Goal: Task Accomplishment & Management: Complete application form

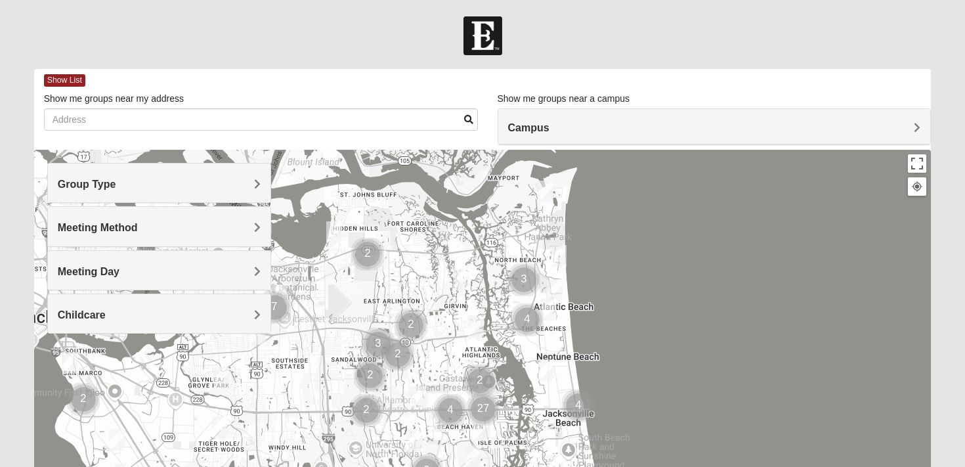
click at [190, 229] on h4 "Meeting Method" at bounding box center [160, 227] width 204 height 12
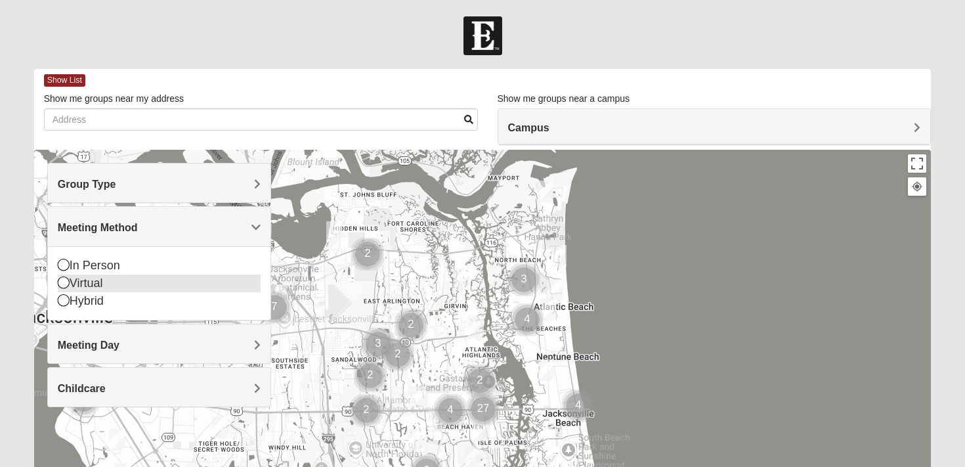
click at [99, 282] on div "Virtual" at bounding box center [160, 284] width 204 height 18
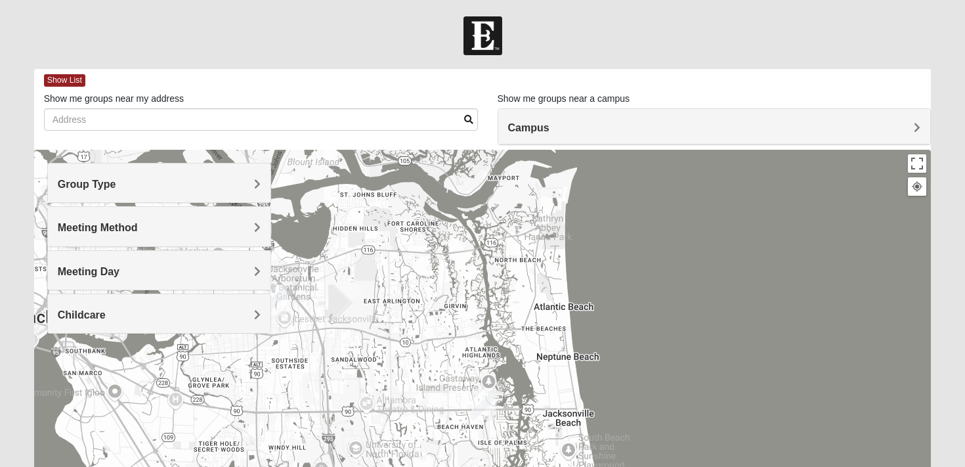
click at [173, 222] on h4 "Meeting Method" at bounding box center [160, 227] width 204 height 12
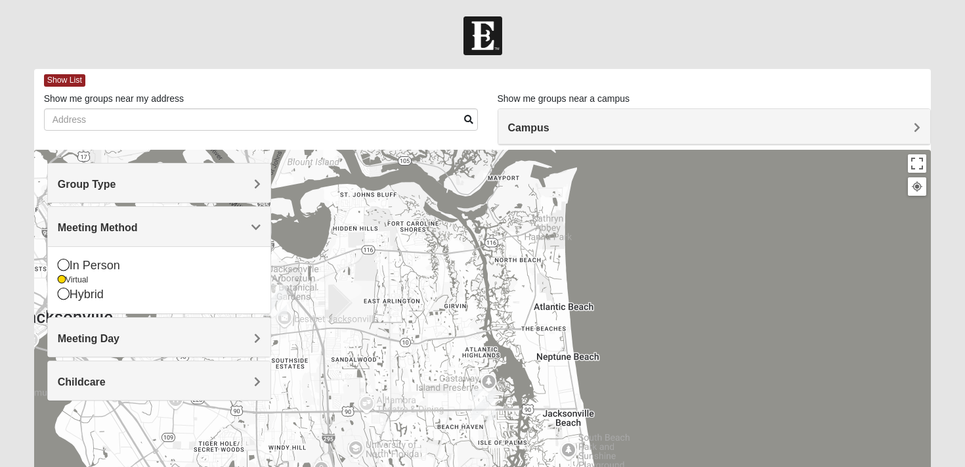
click at [173, 217] on div "Meeting Method" at bounding box center [159, 226] width 223 height 39
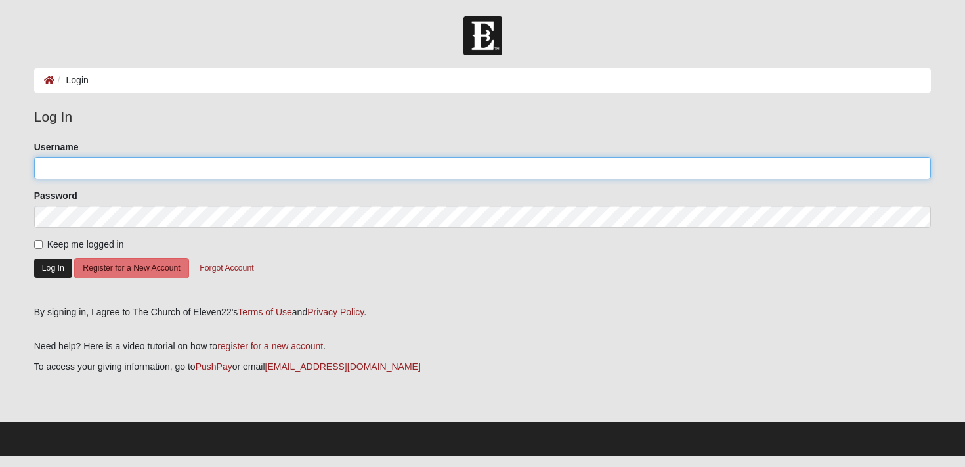
type input "[PERSON_NAME]"
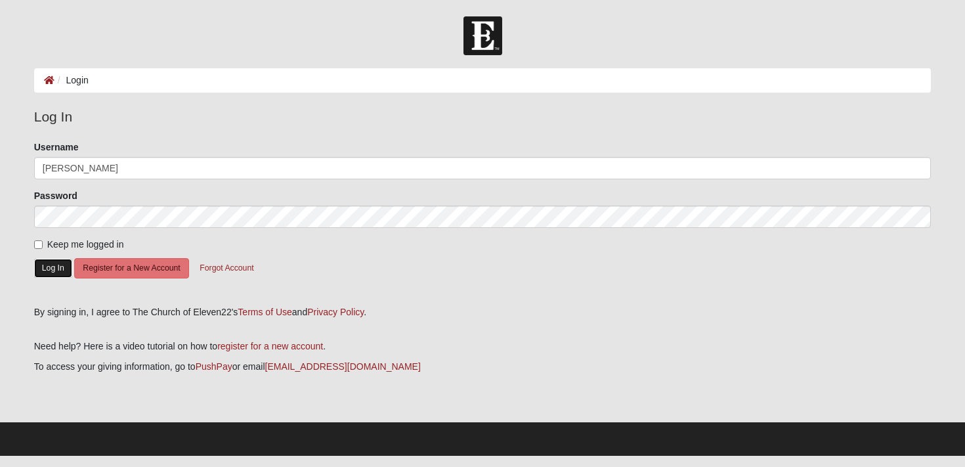
click at [49, 273] on button "Log In" at bounding box center [53, 268] width 38 height 19
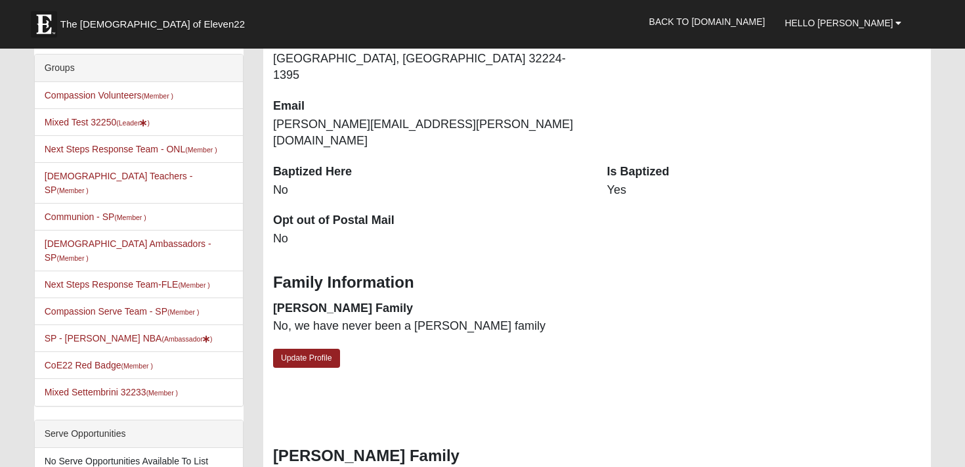
scroll to position [269, 0]
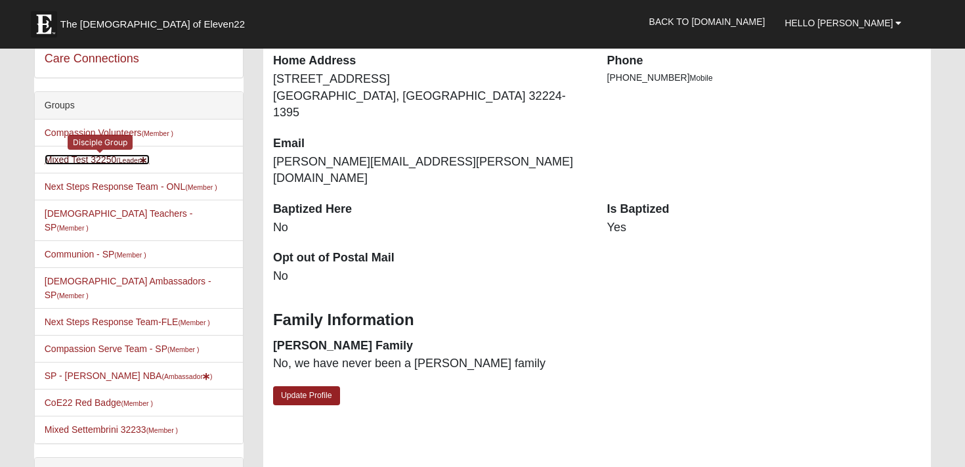
click at [112, 158] on link "Mixed Test 32250 (Leader )" at bounding box center [97, 159] width 105 height 11
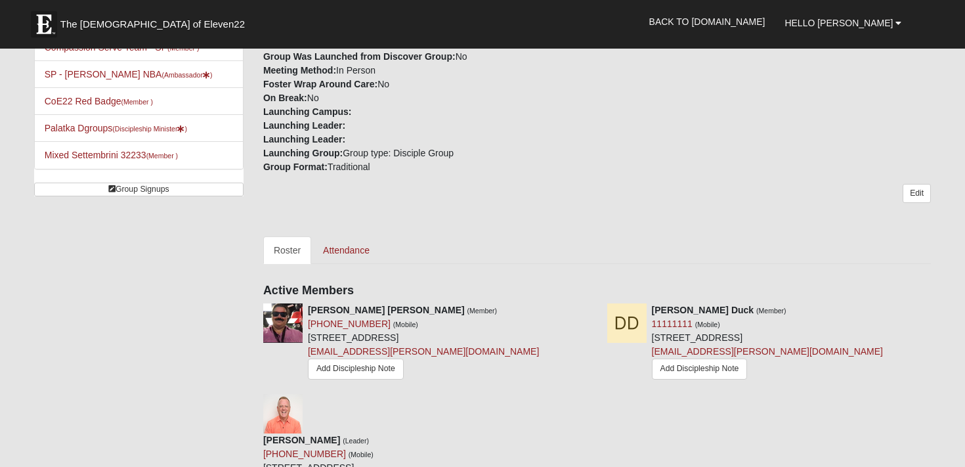
scroll to position [364, 0]
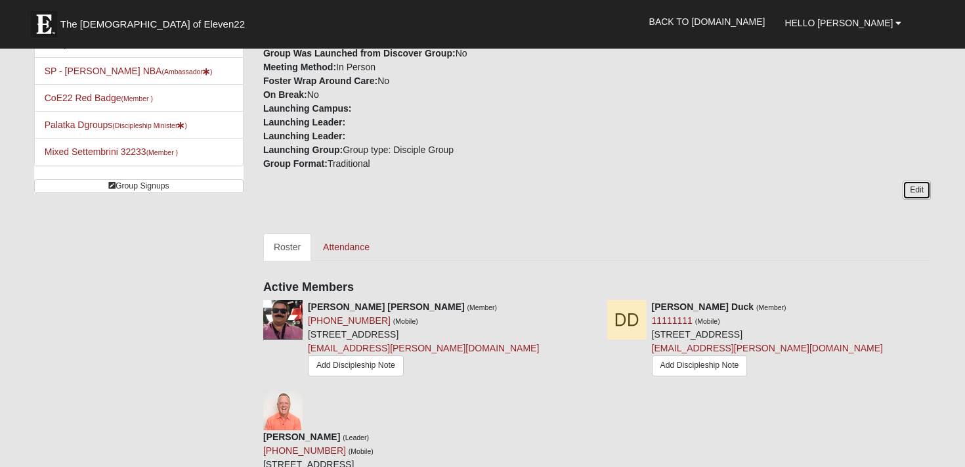
click at [917, 187] on link "Edit" at bounding box center [917, 190] width 28 height 19
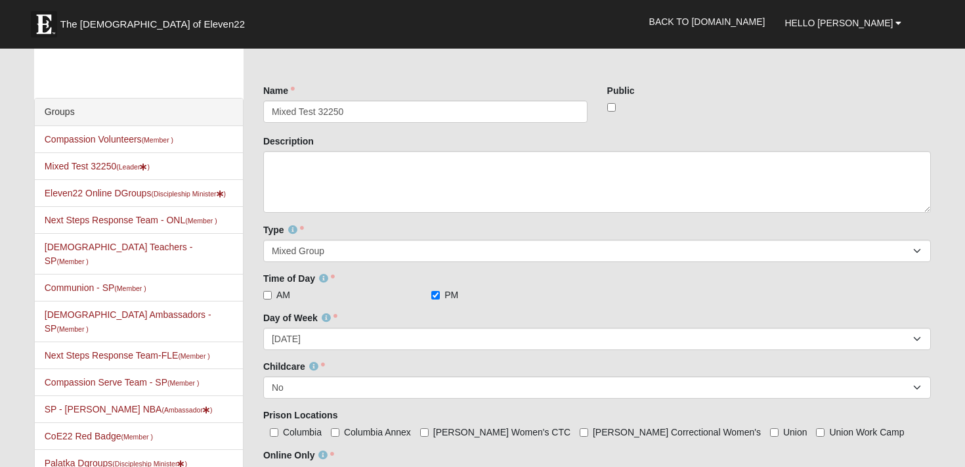
scroll to position [25, 0]
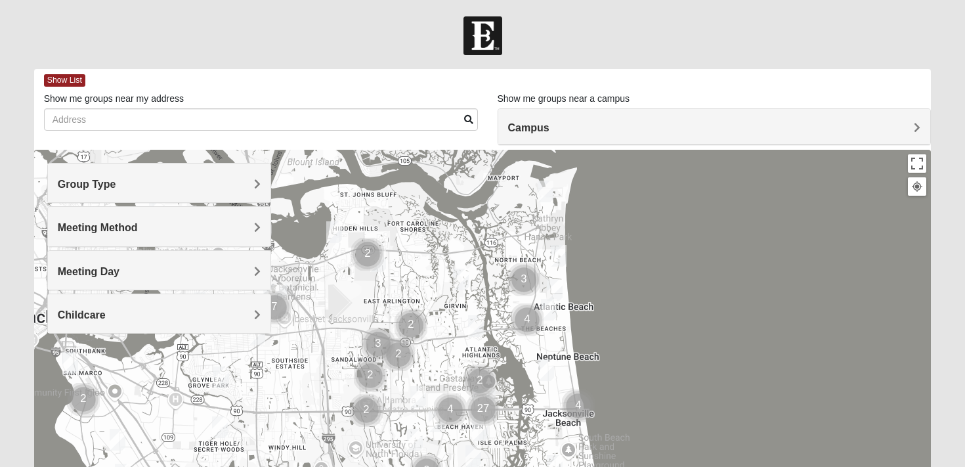
click at [149, 234] on div "Meeting Method" at bounding box center [159, 226] width 223 height 39
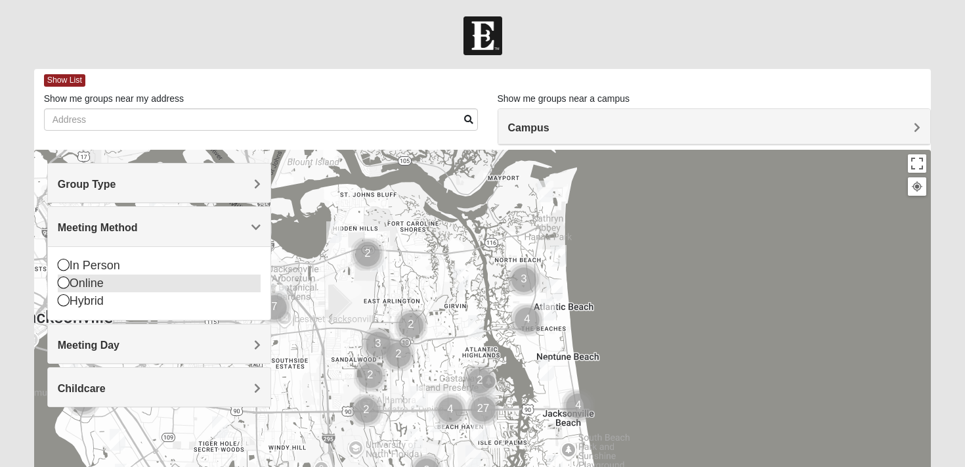
click at [90, 284] on div "Online" at bounding box center [160, 284] width 204 height 18
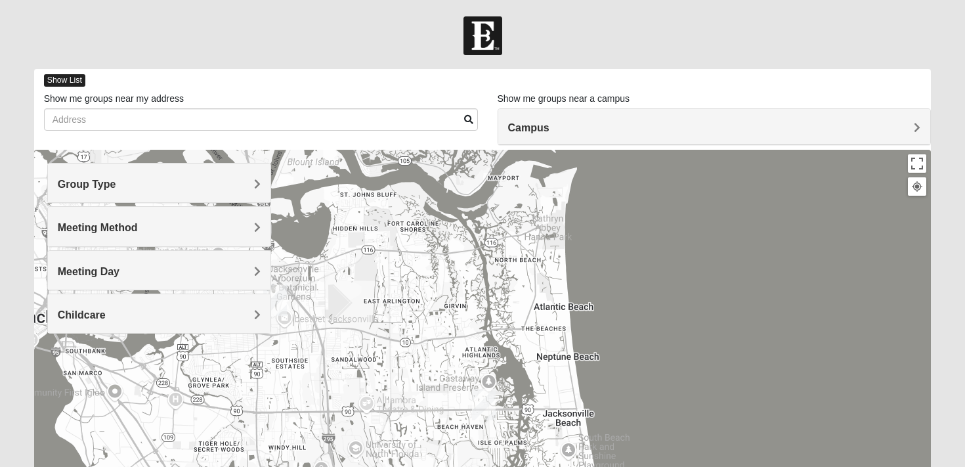
click at [61, 79] on span "Show List" at bounding box center [64, 80] width 41 height 12
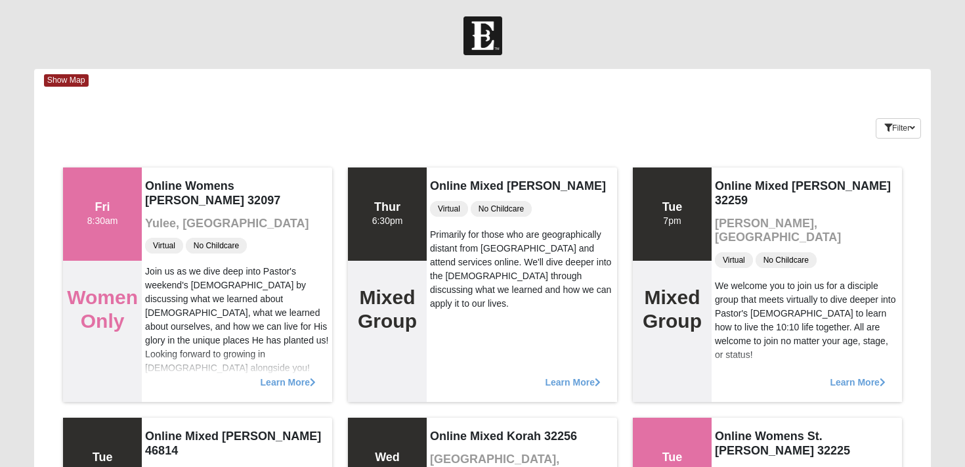
click at [655, 49] on div at bounding box center [482, 35] width 965 height 39
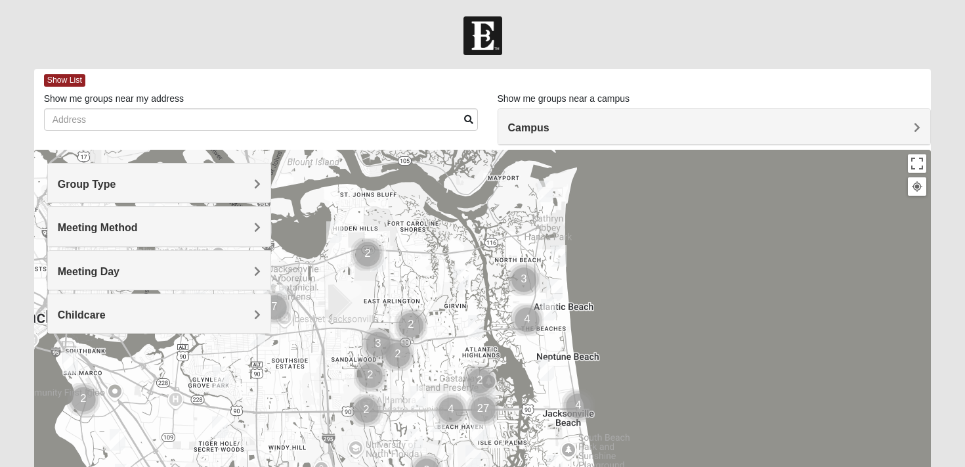
click at [180, 229] on h4 "Meeting Method" at bounding box center [160, 227] width 204 height 12
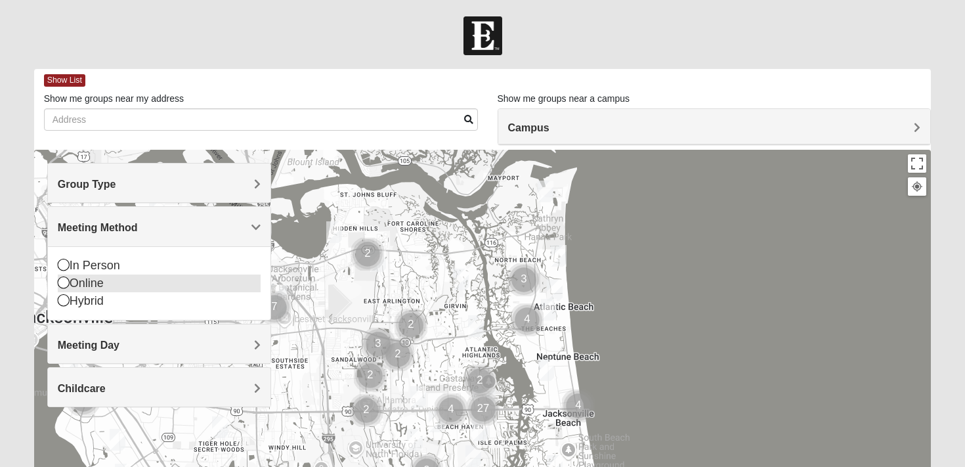
click at [99, 285] on div "Online" at bounding box center [160, 284] width 204 height 18
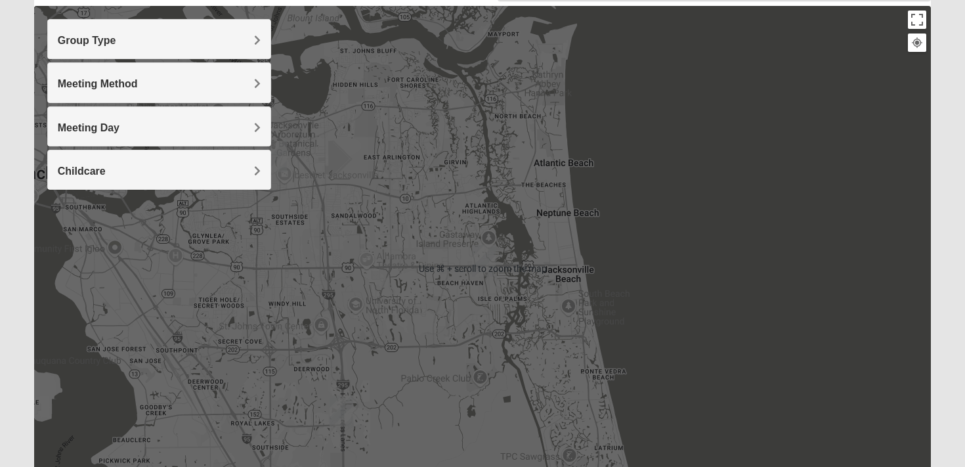
scroll to position [146, 0]
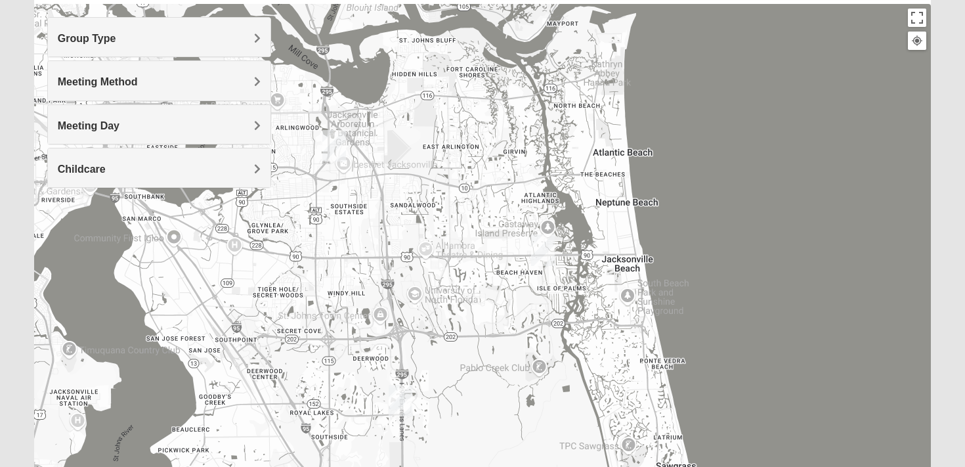
drag, startPoint x: 680, startPoint y: 227, endPoint x: 741, endPoint y: 218, distance: 61.7
click at [741, 218] on div at bounding box center [483, 266] width 898 height 525
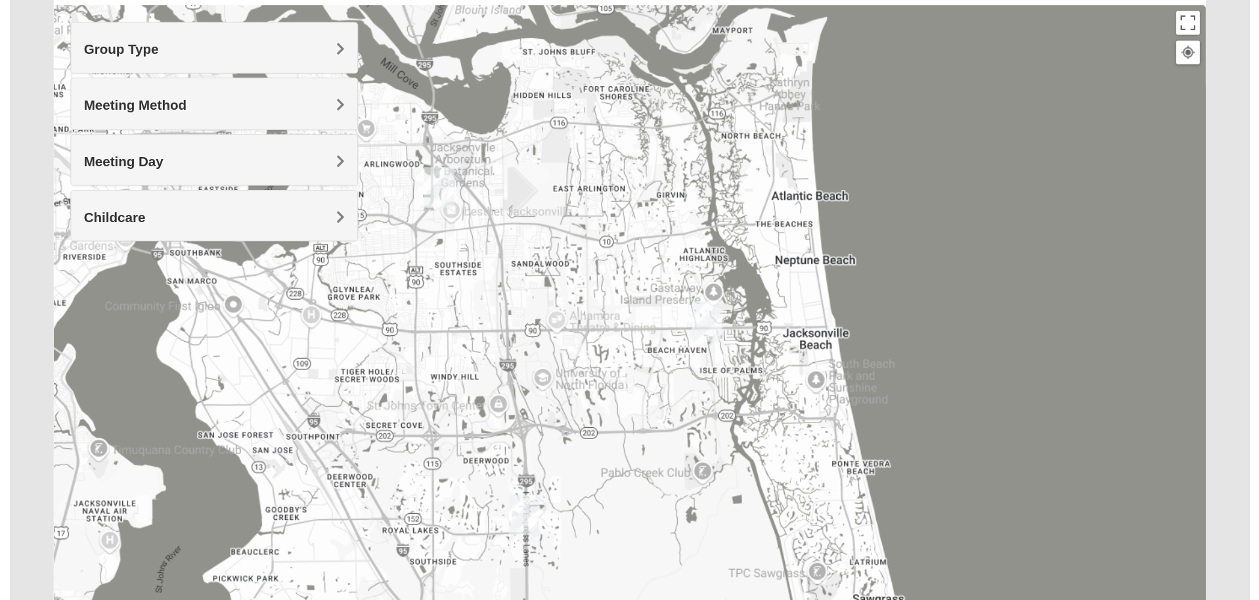
scroll to position [123, 0]
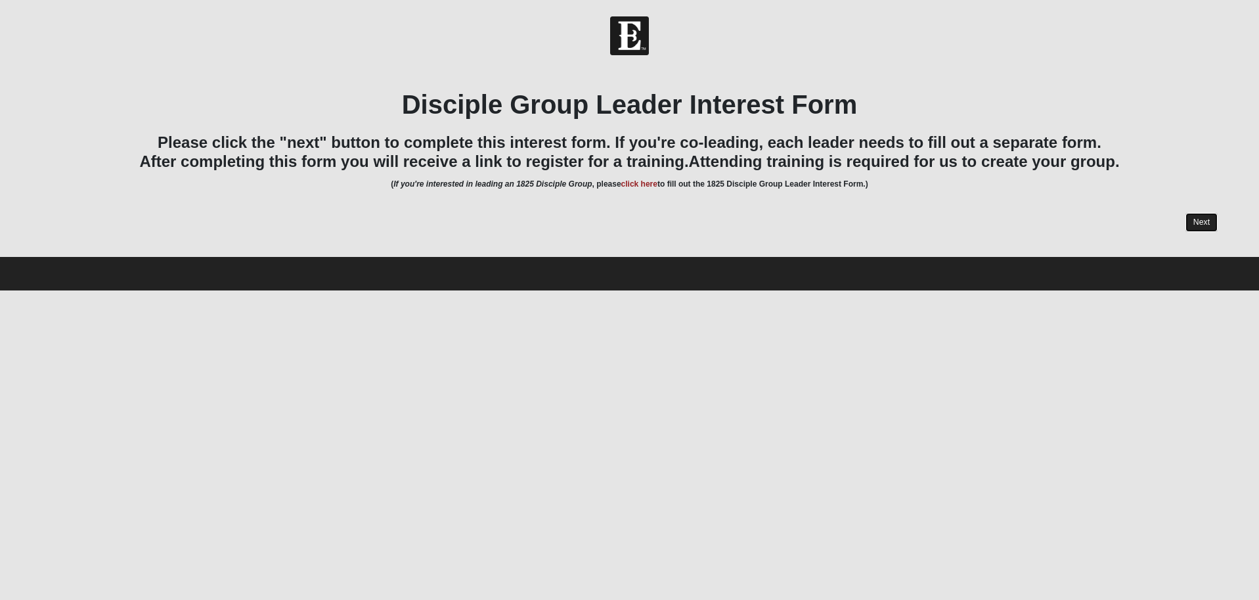
click at [1198, 223] on link "Next" at bounding box center [1201, 222] width 32 height 19
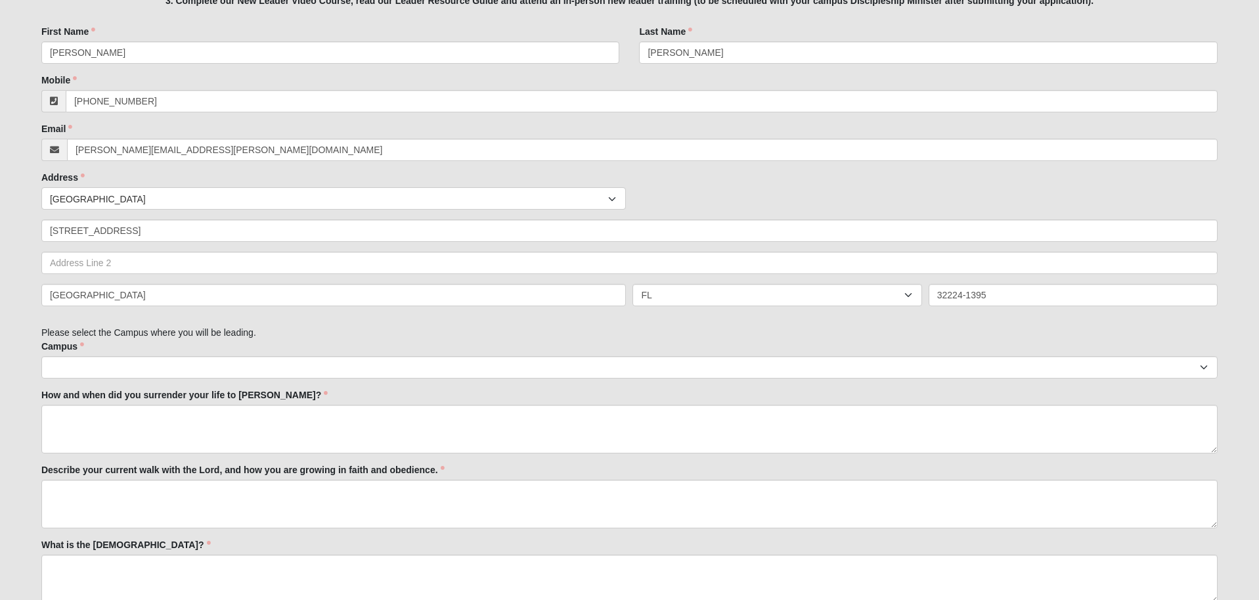
scroll to position [339, 0]
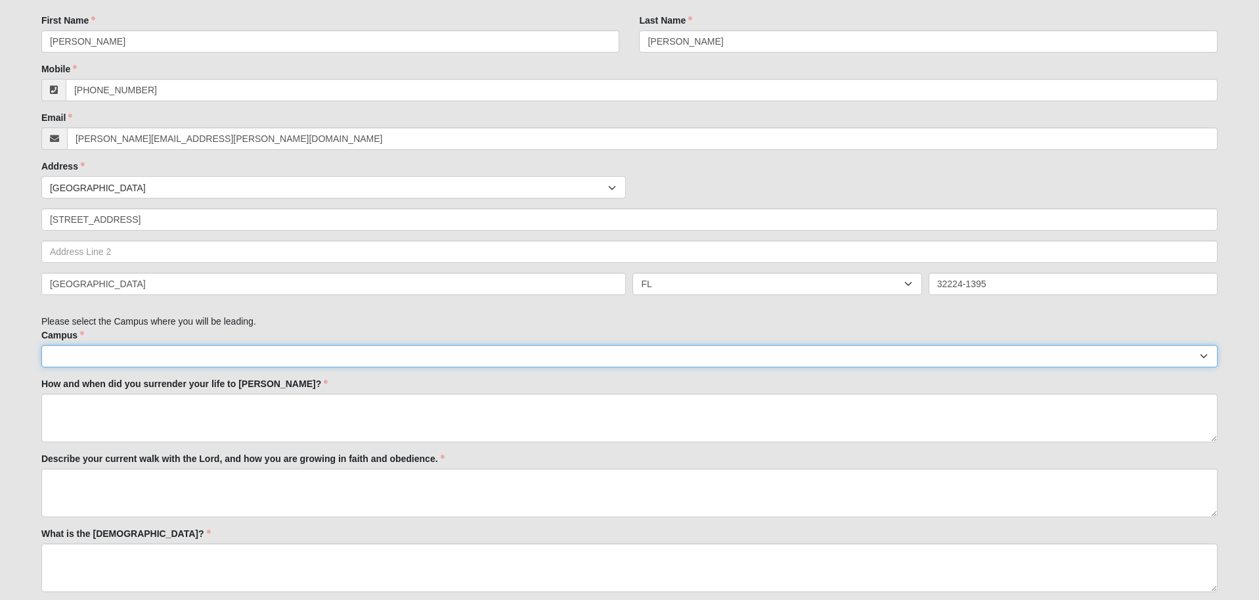
click at [426, 359] on select "Arlington Baymeadows Eleven22 Online Fleming Island Jesup Mandarin North Jax Or…" at bounding box center [629, 356] width 1176 height 22
